Goal: Information Seeking & Learning: Learn about a topic

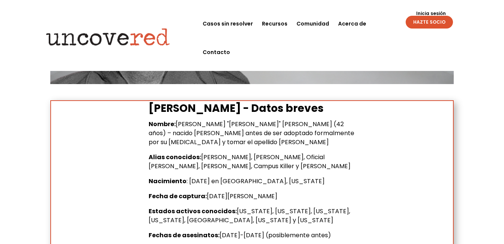
scroll to position [299, 0]
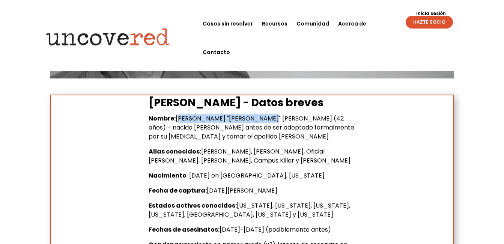
drag, startPoint x: 180, startPoint y: 119, endPoint x: 263, endPoint y: 118, distance: 83.3
click at [263, 118] on span "[PERSON_NAME] "[PERSON_NAME]" [PERSON_NAME] (42 años) – nacido [PERSON_NAME] an…" at bounding box center [252, 127] width 206 height 27
copy span "[PERSON_NAME] "[PERSON_NAME]" [PERSON_NAME]"
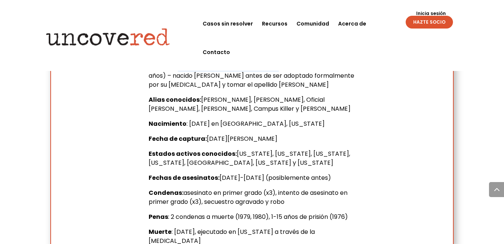
scroll to position [340, 0]
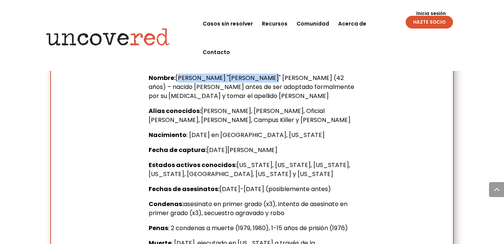
drag, startPoint x: 269, startPoint y: 148, endPoint x: 149, endPoint y: 149, distance: 119.7
click at [149, 149] on p "Fecha de captura: [DATE][PERSON_NAME]" at bounding box center [252, 153] width 206 height 15
drag, startPoint x: 257, startPoint y: 176, endPoint x: 252, endPoint y: 176, distance: 4.9
click at [255, 176] on p "Estados activos conocidos: [US_STATE], [US_STATE], [US_STATE], [US_STATE], [GEO…" at bounding box center [252, 173] width 206 height 24
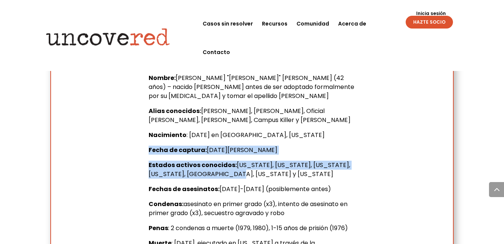
drag, startPoint x: 218, startPoint y: 171, endPoint x: 150, endPoint y: 154, distance: 70.3
click at [150, 154] on div "Nombre: [PERSON_NAME] "[PERSON_NAME]" [PERSON_NAME] (42 años) – nacido [PERSON_…" at bounding box center [252, 165] width 206 height 183
click at [356, 174] on div "[PERSON_NAME] - Datos breves Nombre: [PERSON_NAME] "[PERSON_NAME]" [PERSON_NAME…" at bounding box center [251, 155] width 403 height 203
click at [338, 181] on p "Estados activos conocidos: [US_STATE], [US_STATE], [US_STATE], [US_STATE], [GEO…" at bounding box center [252, 173] width 206 height 24
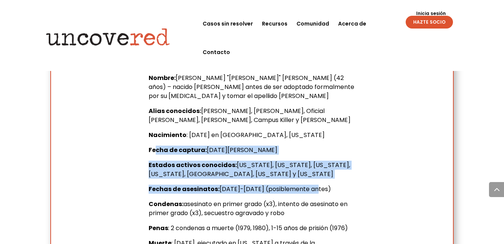
drag, startPoint x: 321, startPoint y: 187, endPoint x: 156, endPoint y: 153, distance: 169.3
click at [156, 153] on div "Nombre: [PERSON_NAME] "[PERSON_NAME]" [PERSON_NAME] (42 años) – nacido [PERSON_…" at bounding box center [252, 165] width 206 height 183
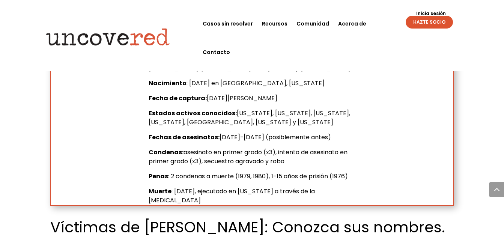
click at [339, 47] on ul "Casos sin resolver Recursos Comunidad Acerca de Contacto" at bounding box center [293, 37] width 191 height 57
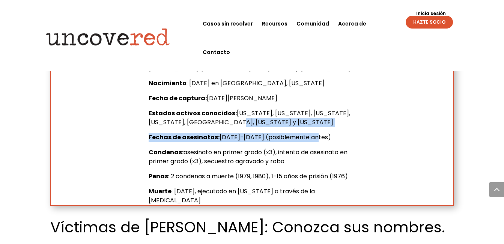
drag, startPoint x: 317, startPoint y: 136, endPoint x: 270, endPoint y: 124, distance: 48.7
click at [270, 124] on div "Nombre: [PERSON_NAME] "[PERSON_NAME]" [PERSON_NAME] (42 años) – nacido [PERSON_…" at bounding box center [252, 113] width 206 height 183
drag, startPoint x: 269, startPoint y: 124, endPoint x: 330, endPoint y: 120, distance: 60.5
click at [330, 120] on p "Estados activos conocidos: [US_STATE], [US_STATE], [US_STATE], [US_STATE], [GEO…" at bounding box center [252, 121] width 206 height 24
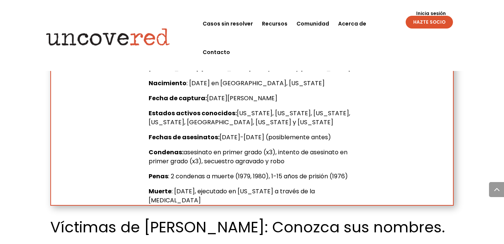
click at [339, 115] on p "Estados activos conocidos: [US_STATE], [US_STATE], [US_STATE], [US_STATE], [GEO…" at bounding box center [252, 121] width 206 height 24
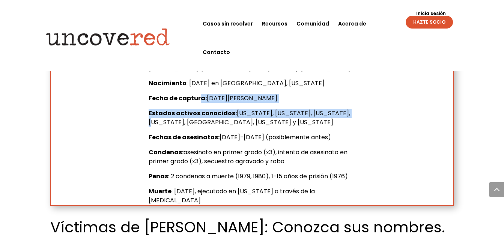
drag, startPoint x: 339, startPoint y: 115, endPoint x: 200, endPoint y: 104, distance: 140.4
click at [200, 104] on div "Nombre: [PERSON_NAME] "[PERSON_NAME]" [PERSON_NAME] (42 años) – nacido [PERSON_…" at bounding box center [252, 113] width 206 height 183
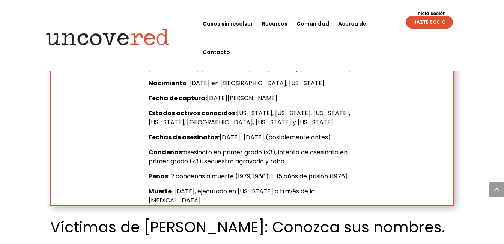
drag, startPoint x: 200, startPoint y: 104, endPoint x: 228, endPoint y: 119, distance: 32.9
click at [228, 119] on span "[US_STATE], [US_STATE], [US_STATE], [US_STATE], [GEOGRAPHIC_DATA], [US_STATE] y…" at bounding box center [249, 118] width 201 height 18
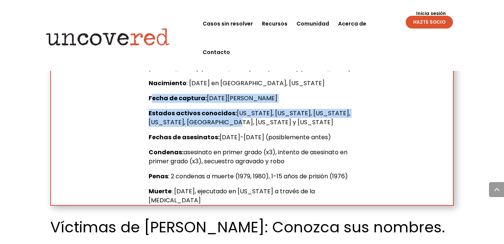
drag, startPoint x: 229, startPoint y: 122, endPoint x: 152, endPoint y: 102, distance: 79.4
click at [152, 102] on div "Nombre: [PERSON_NAME] "[PERSON_NAME]" [PERSON_NAME] (42 años) – nacido [PERSON_…" at bounding box center [252, 113] width 206 height 183
drag, startPoint x: 152, startPoint y: 102, endPoint x: 236, endPoint y: 126, distance: 87.6
click at [236, 126] on p "Estados activos conocidos: [US_STATE], [US_STATE], [US_STATE], [US_STATE], [GEO…" at bounding box center [252, 121] width 206 height 24
drag, startPoint x: 240, startPoint y: 127, endPoint x: 144, endPoint y: 103, distance: 98.2
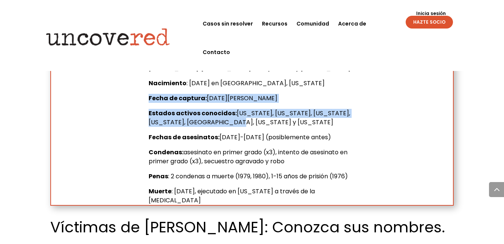
click at [144, 103] on div "[PERSON_NAME] - Datos breves Nombre: [PERSON_NAME] "[PERSON_NAME]" [PERSON_NAME…" at bounding box center [251, 103] width 403 height 203
copy div "Fecha de captura: [DATE][PERSON_NAME] Estados activos conocidos: [US_STATE], [U…"
drag, startPoint x: 149, startPoint y: 191, endPoint x: 186, endPoint y: 201, distance: 38.9
click at [186, 201] on p "Muerte : [DATE], ejecutado en [US_STATE] a través de la [MEDICAL_DATA]" at bounding box center [252, 196] width 206 height 18
copy p "Muerte : [DATE], ejecutado en [US_STATE] a través de la [MEDICAL_DATA]"
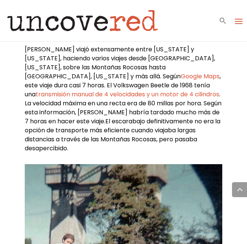
scroll to position [2694, 0]
